Goal: Task Accomplishment & Management: Use online tool/utility

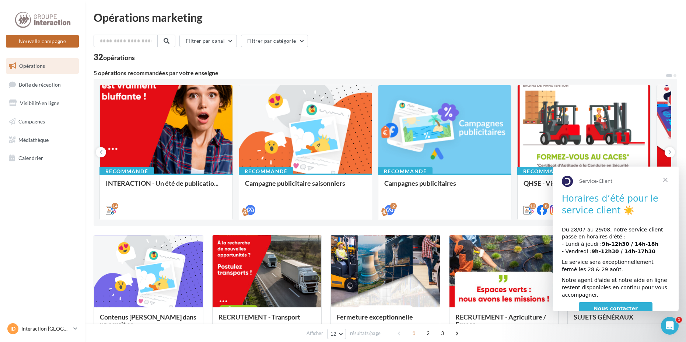
click at [49, 35] on button "Nouvelle campagne" at bounding box center [42, 41] width 73 height 13
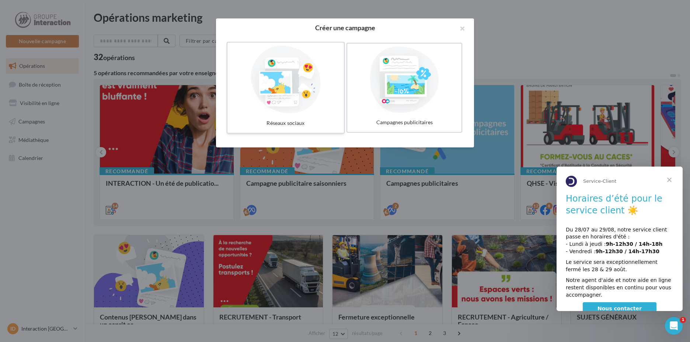
click at [305, 86] on div at bounding box center [285, 80] width 111 height 68
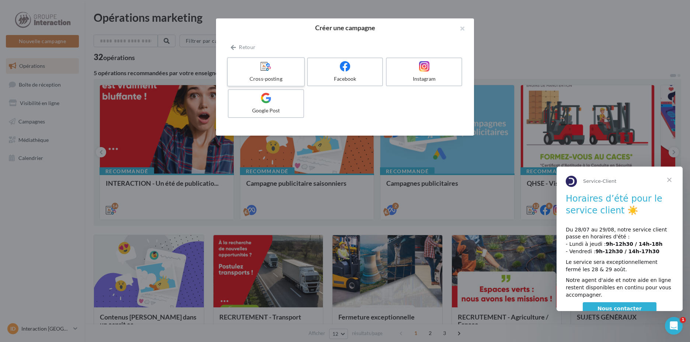
click at [282, 69] on div at bounding box center [266, 66] width 70 height 11
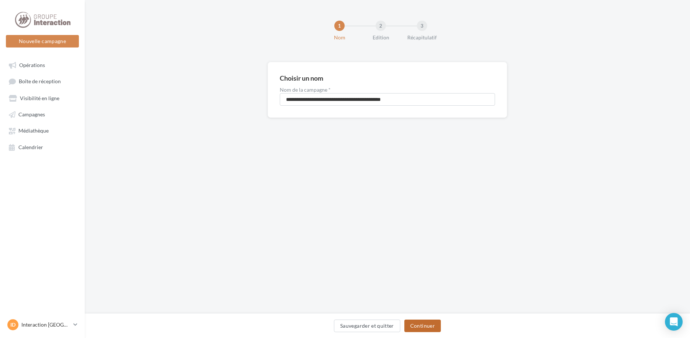
click at [436, 321] on button "Continuer" at bounding box center [422, 326] width 36 height 13
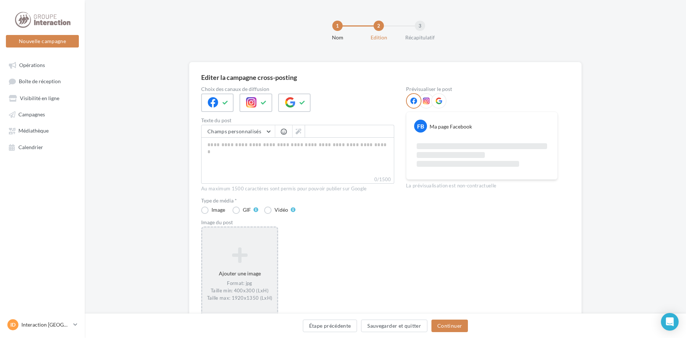
click at [224, 256] on icon at bounding box center [239, 255] width 69 height 18
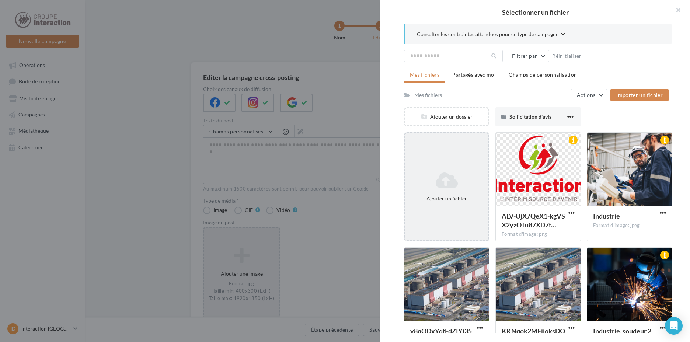
click at [457, 183] on icon at bounding box center [446, 180] width 77 height 18
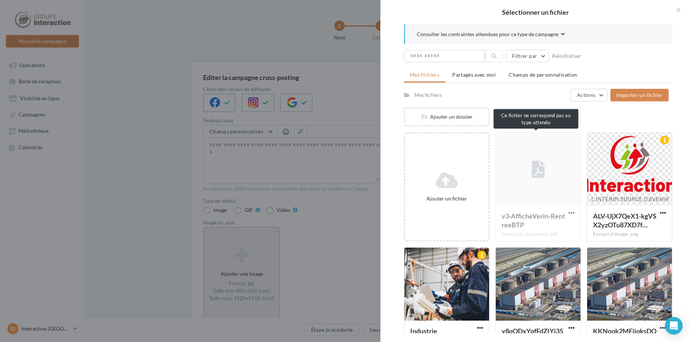
click at [528, 179] on div "v3-AfficheVerin-RentreeBTP Format du document: pdf" at bounding box center [537, 186] width 85 height 109
